Goal: Information Seeking & Learning: Understand process/instructions

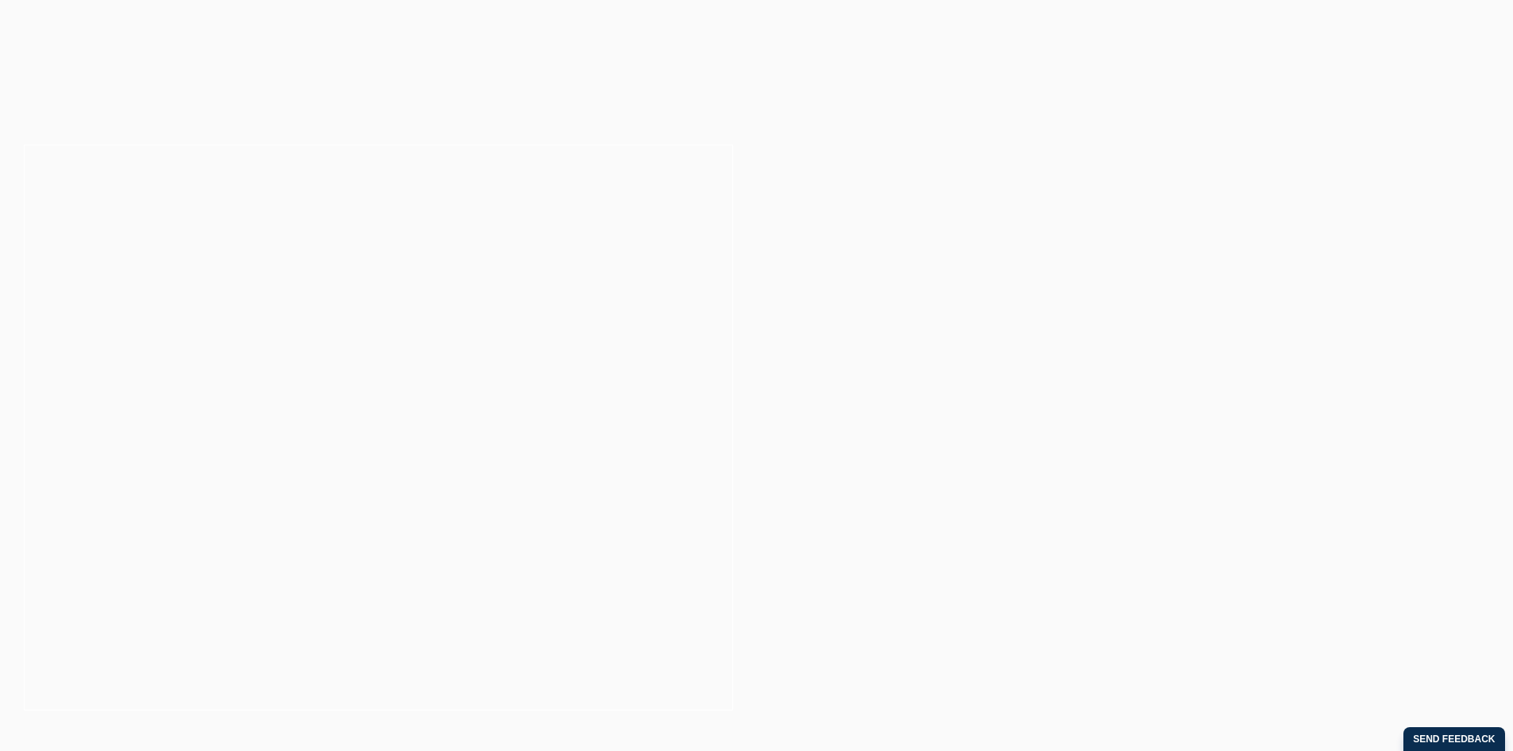
drag, startPoint x: 600, startPoint y: 361, endPoint x: 546, endPoint y: 324, distance: 65.2
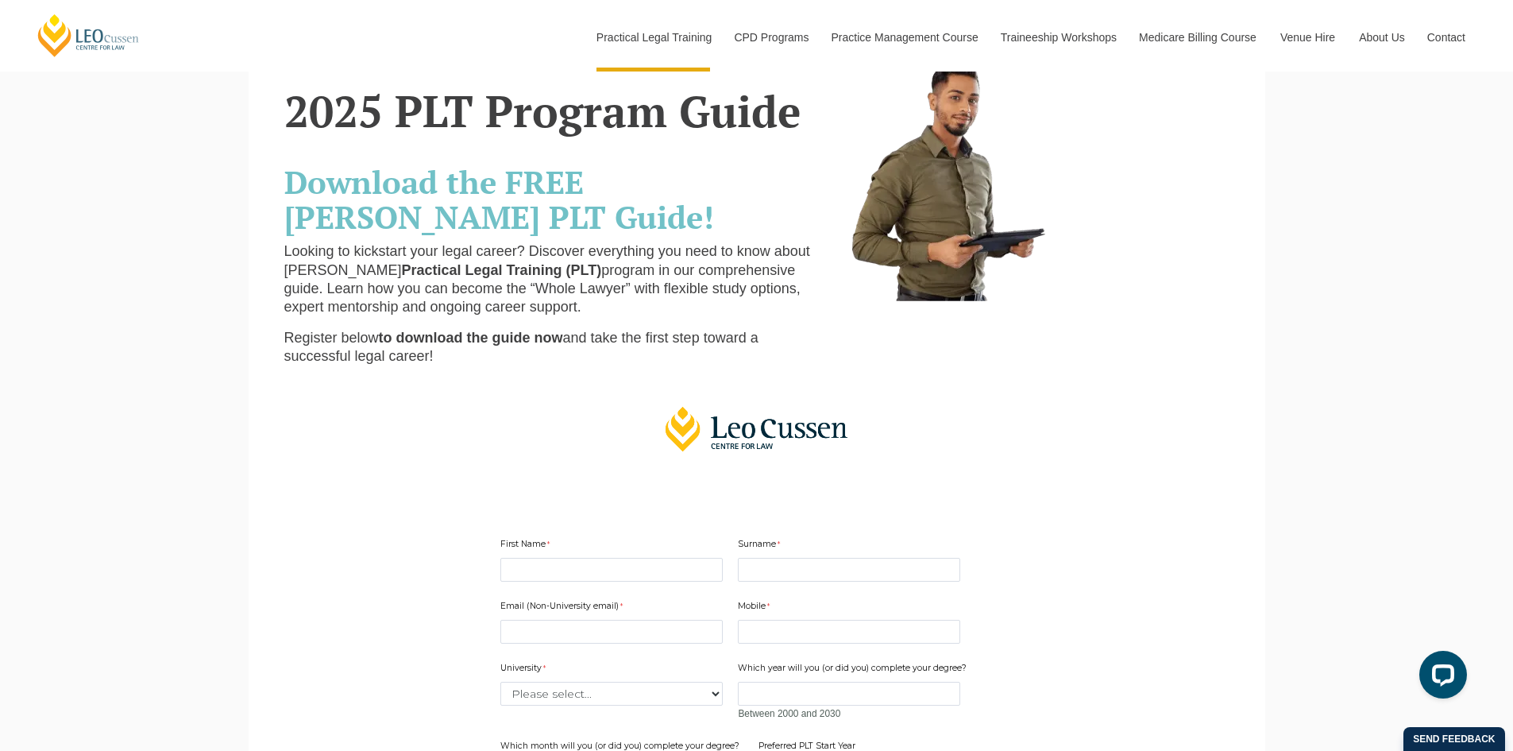
scroll to position [159, 0]
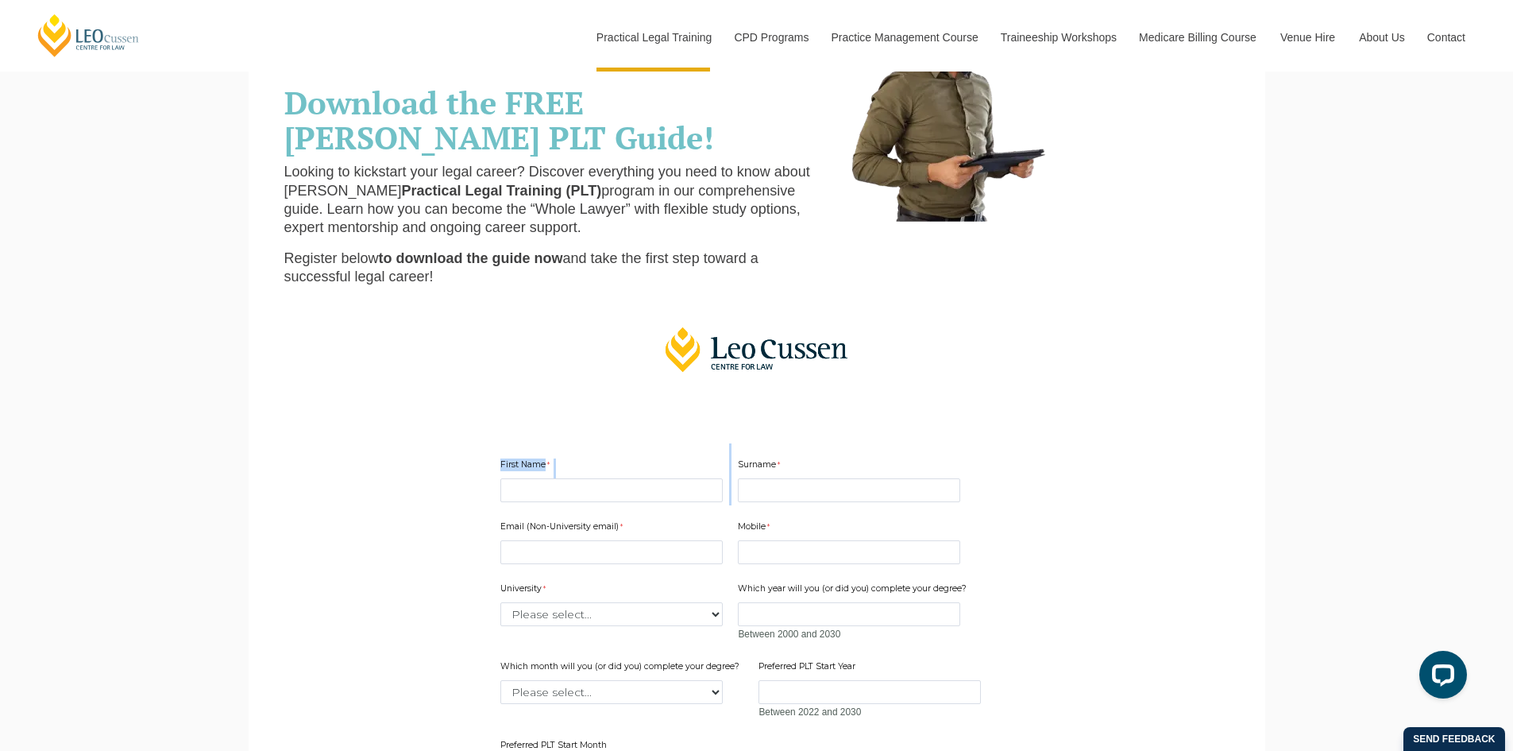
drag, startPoint x: 508, startPoint y: 450, endPoint x: 908, endPoint y: 449, distance: 400.3
click at [908, 449] on div "First Name Surname" at bounding box center [757, 474] width 526 height 62
click at [863, 457] on div "Surname" at bounding box center [849, 480] width 235 height 50
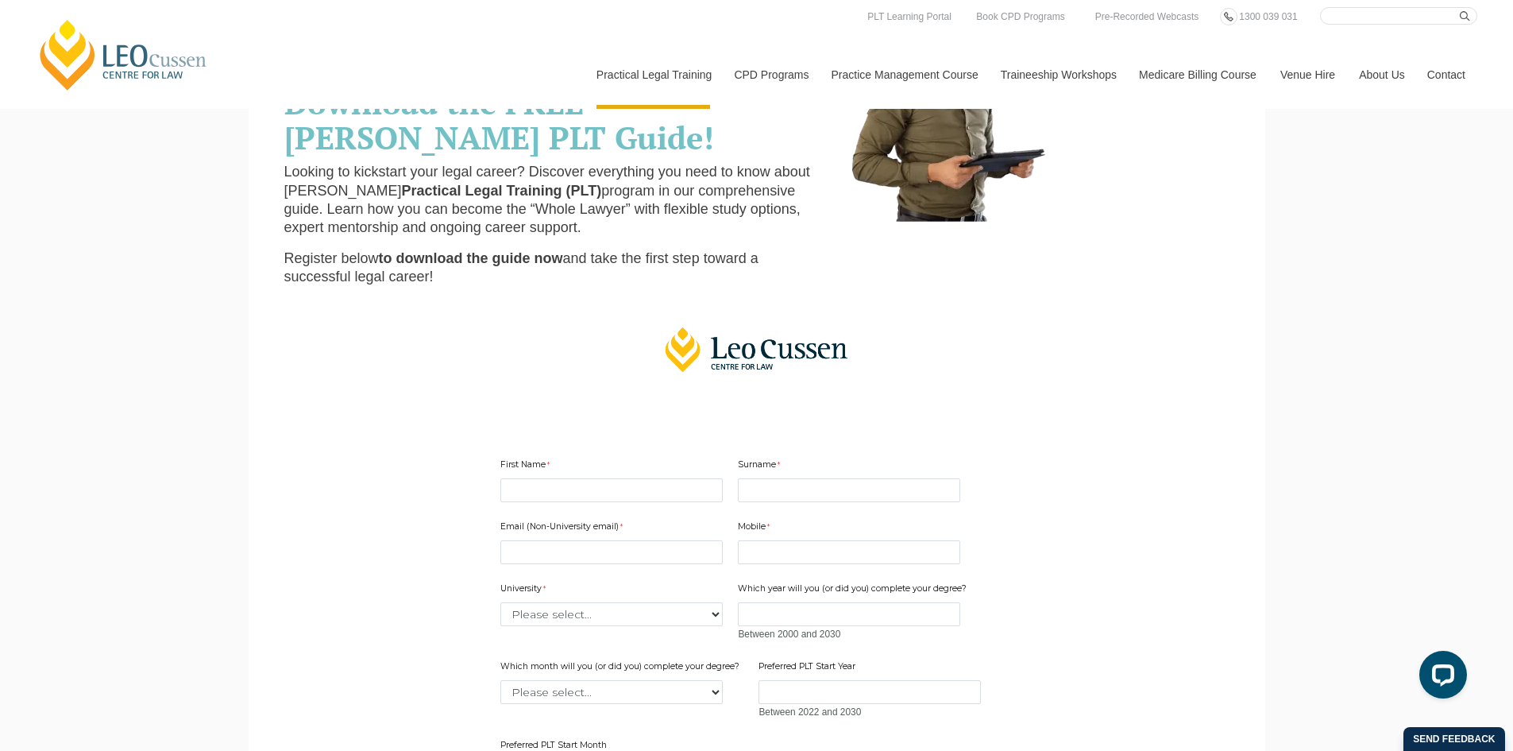
click at [488, 342] on div at bounding box center [757, 349] width 612 height 79
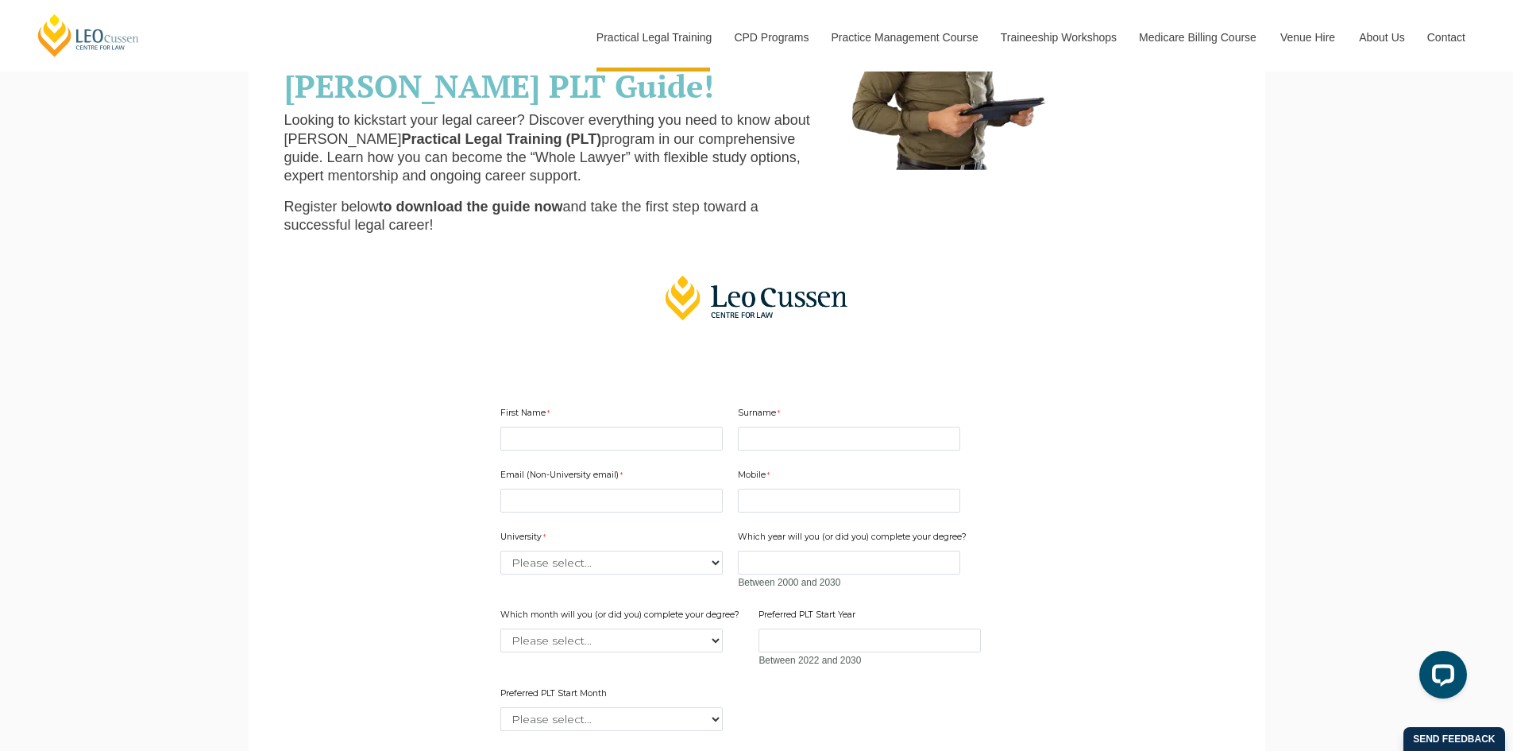
scroll to position [238, 0]
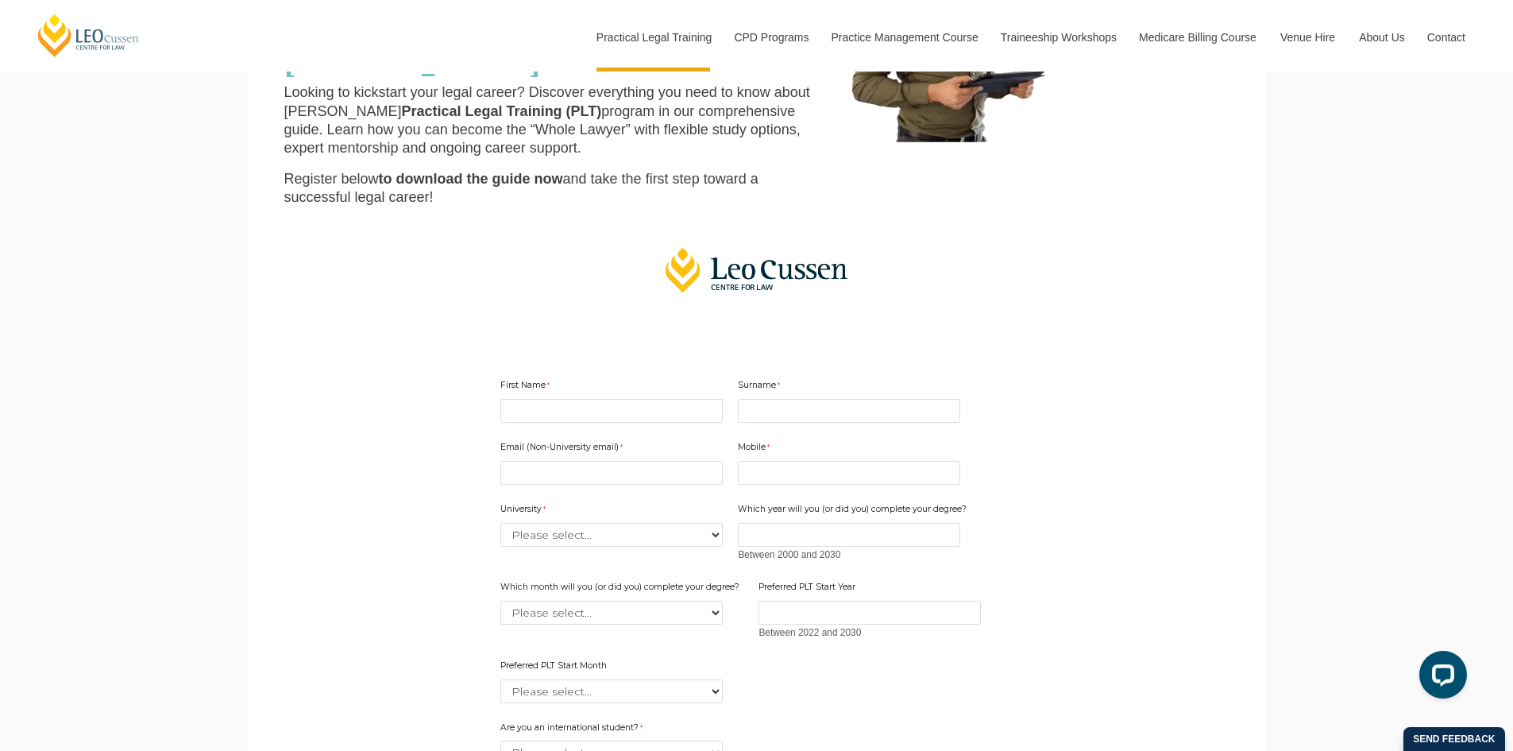
click at [535, 280] on div at bounding box center [757, 269] width 612 height 79
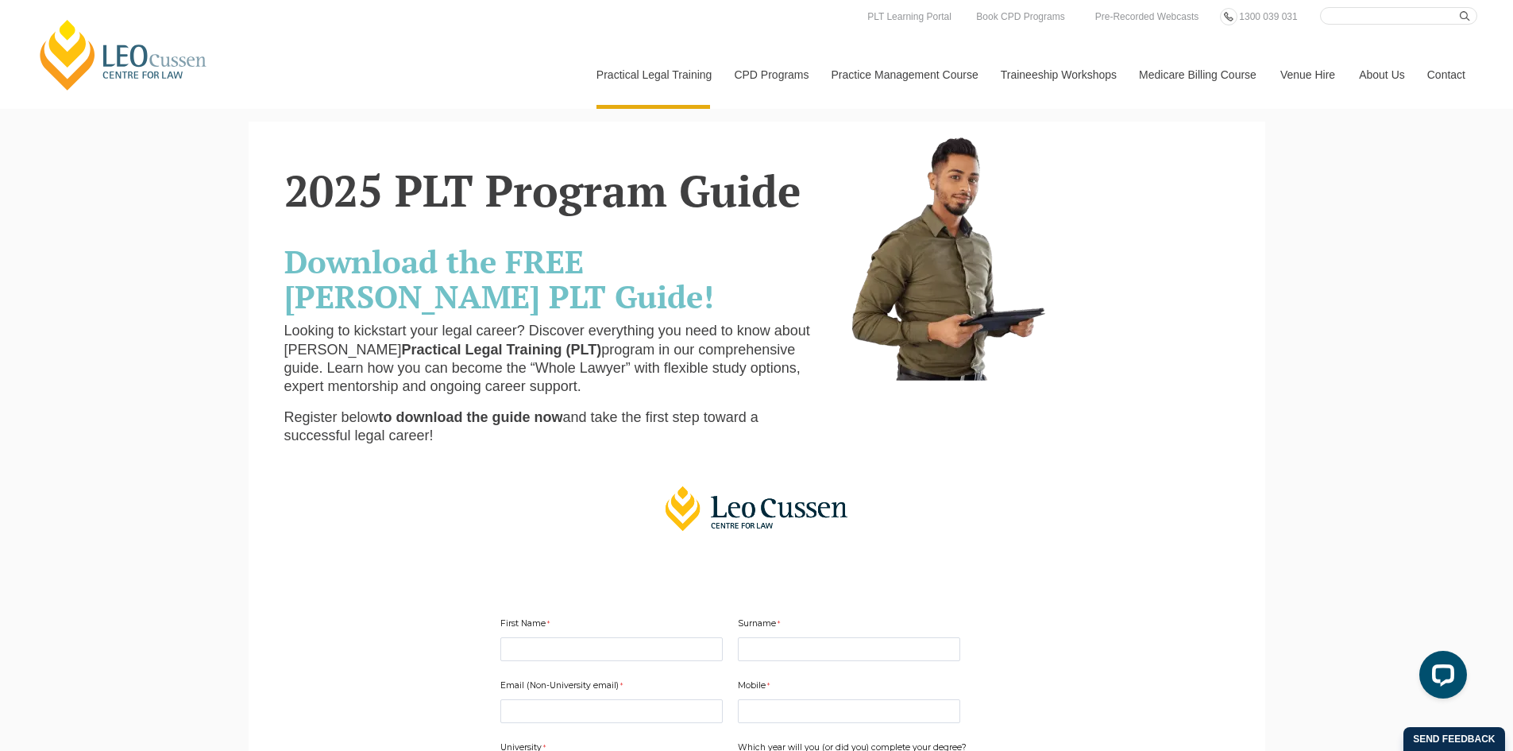
click at [569, 524] on div at bounding box center [757, 508] width 612 height 79
click at [535, 511] on div at bounding box center [757, 508] width 612 height 79
